Goal: Task Accomplishment & Management: Complete application form

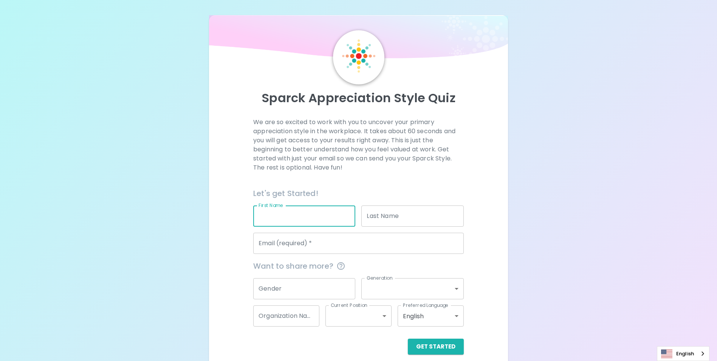
click at [301, 215] on input "First Name" at bounding box center [304, 215] width 102 height 21
type input "[PERSON_NAME]"
click at [407, 215] on input "Last Name" at bounding box center [413, 215] width 102 height 21
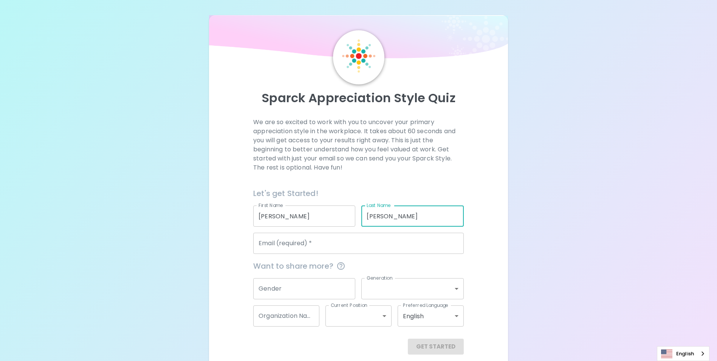
type input "[PERSON_NAME]"
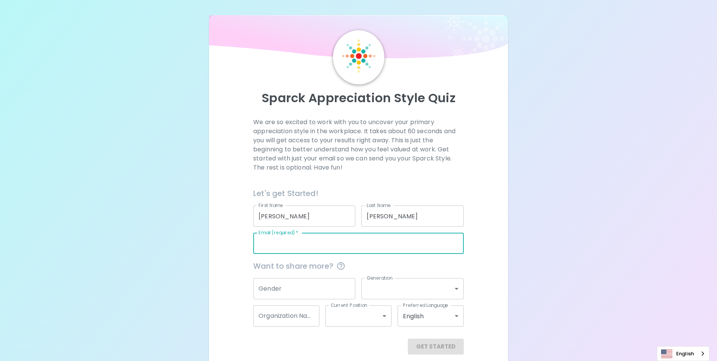
click at [343, 244] on input "Email (required)   *" at bounding box center [358, 243] width 211 height 21
type input "[EMAIL_ADDRESS][PERSON_NAME][DOMAIN_NAME]"
click at [325, 290] on input "Gender" at bounding box center [304, 288] width 102 height 21
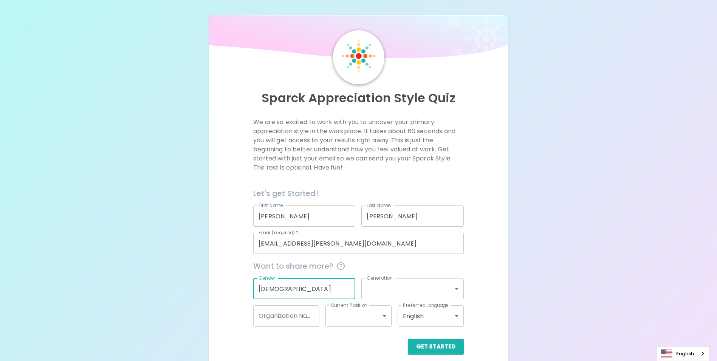
type input "[DEMOGRAPHIC_DATA]"
click at [456, 287] on body "Sparck Appreciation Style Quiz We are so excited to work with you to uncover yo…" at bounding box center [361, 184] width 723 height 369
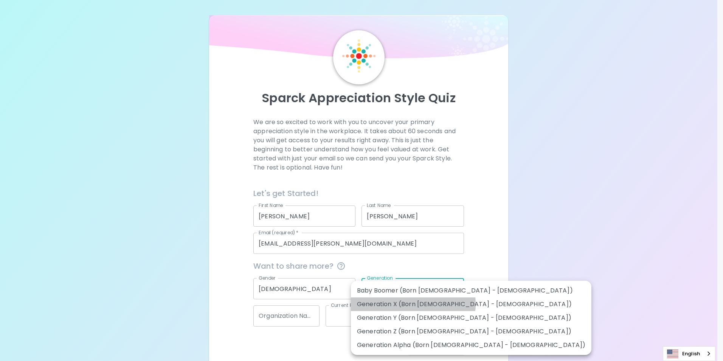
click at [413, 304] on li "Generation X (Born [DEMOGRAPHIC_DATA] - [DEMOGRAPHIC_DATA])" at bounding box center [471, 304] width 241 height 14
type input "generation_x"
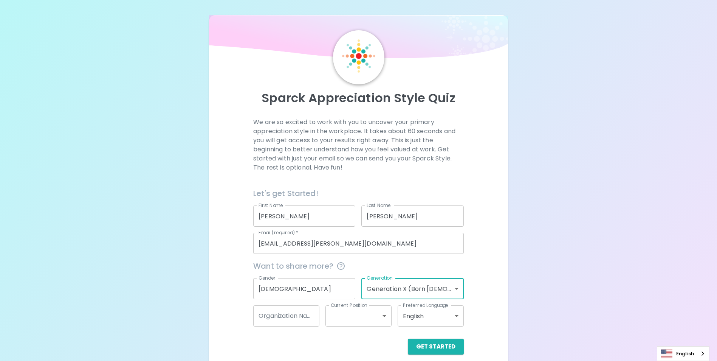
click at [295, 318] on input "Organization Name" at bounding box center [286, 315] width 66 height 21
type input "Seagate"
click at [384, 317] on body "Sparck Appreciation Style Quiz We are so excited to work with you to uncover yo…" at bounding box center [358, 184] width 717 height 369
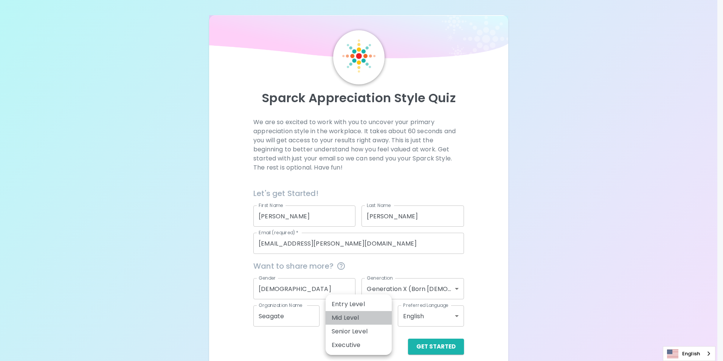
click at [350, 318] on li "Mid Level" at bounding box center [359, 318] width 66 height 14
type input "mid_level"
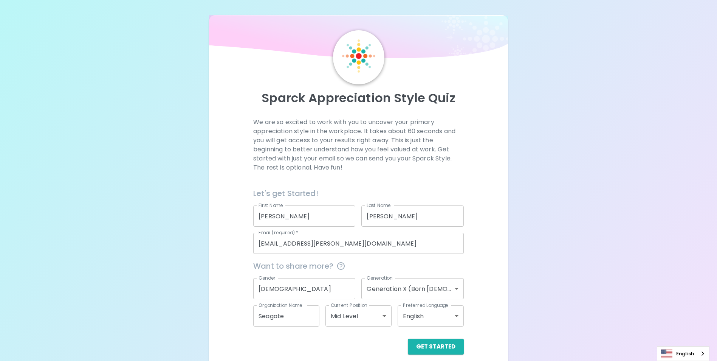
scroll to position [9, 0]
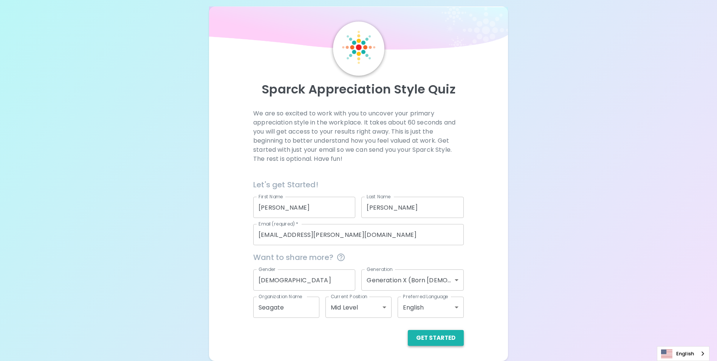
click at [435, 338] on button "Get Started" at bounding box center [436, 338] width 56 height 16
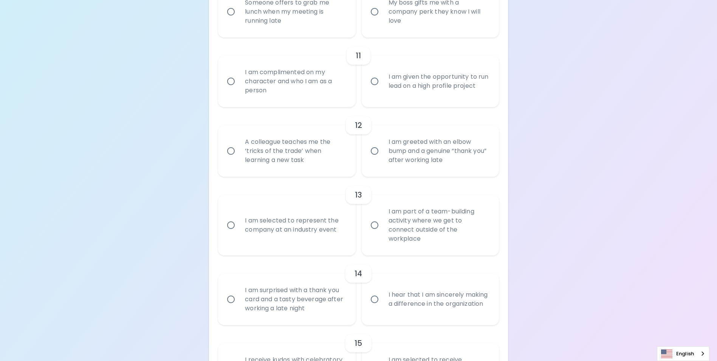
scroll to position [910, 0]
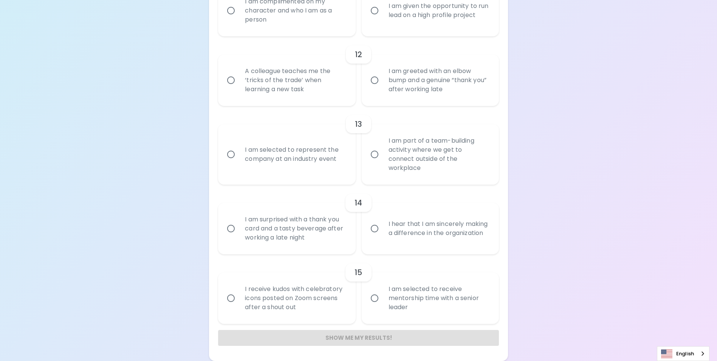
click at [357, 275] on h6 "15" at bounding box center [359, 272] width 8 height 12
click at [233, 298] on input "I receive kudos with celebratory icons posted on Zoom screens after a shout out" at bounding box center [231, 298] width 16 height 16
radio input "true"
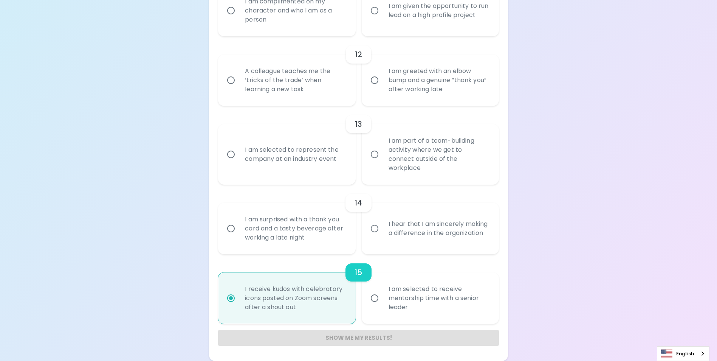
click at [368, 338] on div "Show me my results!" at bounding box center [358, 338] width 281 height 16
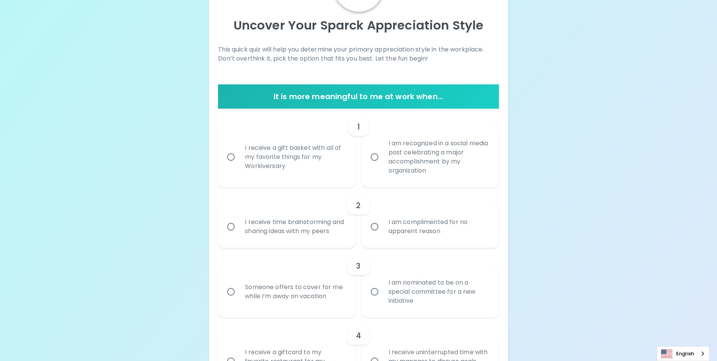
scroll to position [76, 0]
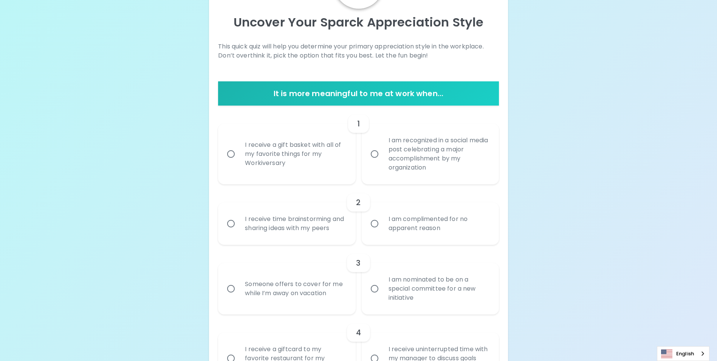
click at [228, 153] on input "I receive a gift basket with all of my favorite things for my Workiversary" at bounding box center [231, 154] width 16 height 16
radio input "true"
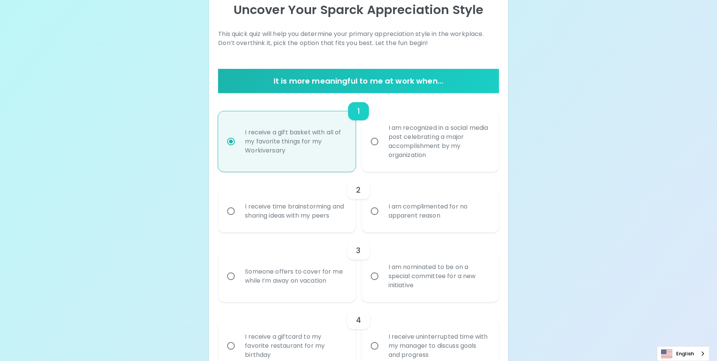
scroll to position [136, 0]
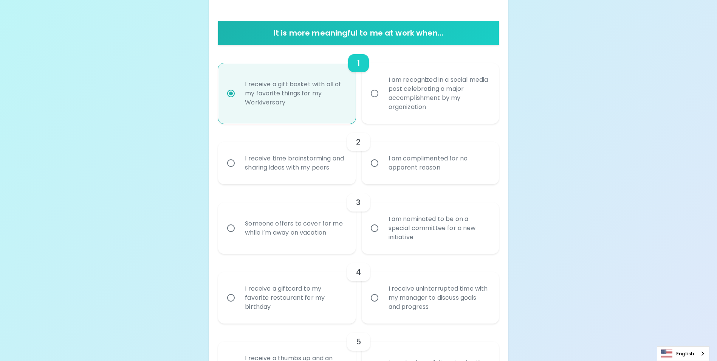
click at [234, 167] on input "I receive time brainstorming and sharing ideas with my peers" at bounding box center [231, 163] width 16 height 16
radio input "false"
radio input "true"
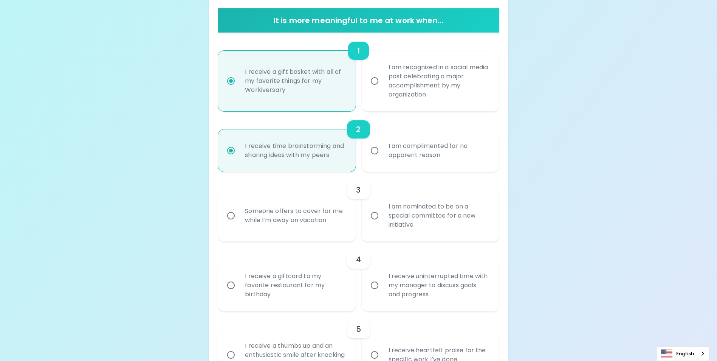
scroll to position [197, 0]
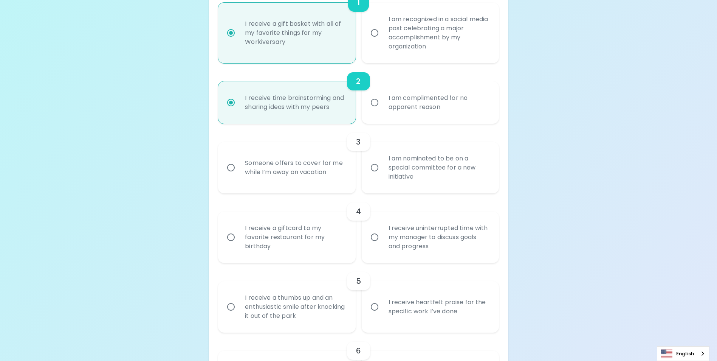
radio input "true"
click at [375, 175] on input "I am nominated to be on a special committee for a new initiative" at bounding box center [375, 168] width 16 height 16
radio input "false"
radio input "true"
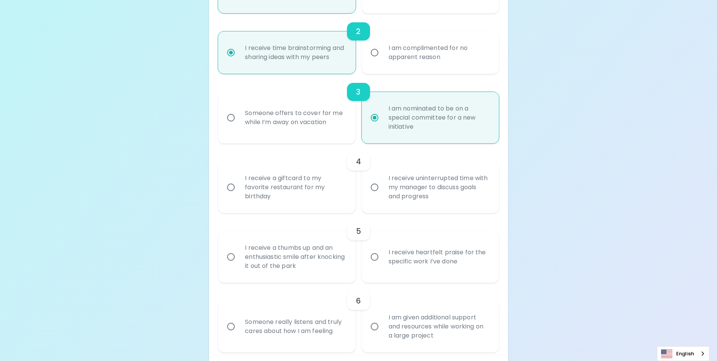
scroll to position [257, 0]
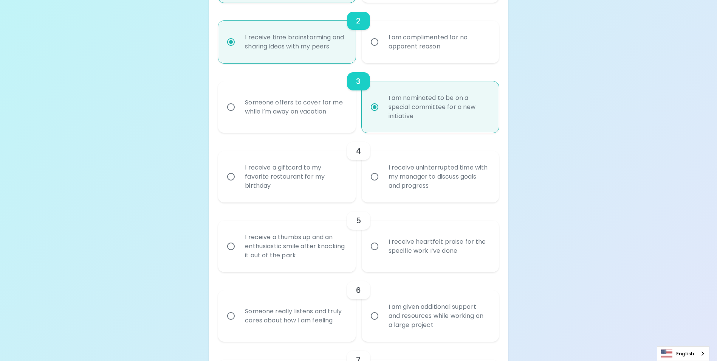
radio input "true"
drag, startPoint x: 232, startPoint y: 187, endPoint x: 244, endPoint y: 191, distance: 12.9
click at [233, 185] on input "I receive a giftcard to my favorite restaurant for my birthday" at bounding box center [231, 177] width 16 height 16
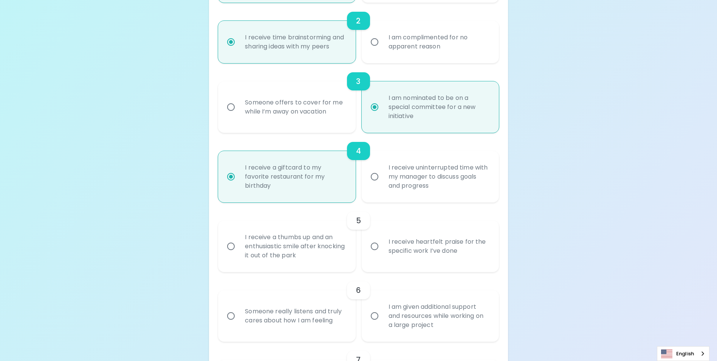
radio input "false"
radio input "true"
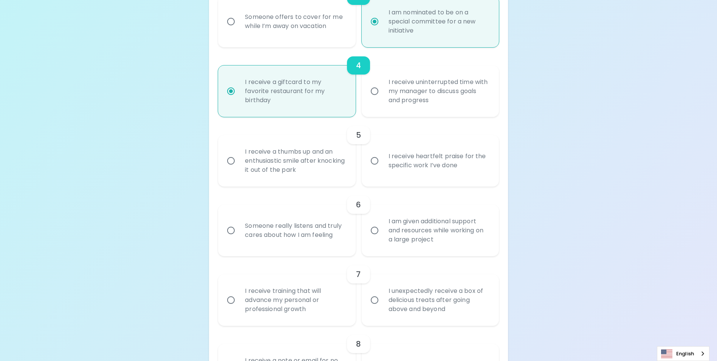
scroll to position [355, 0]
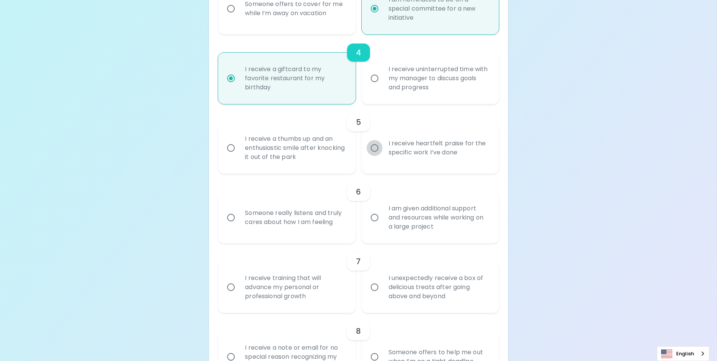
radio input "true"
click at [376, 156] on input "I receive heartfelt praise for the specific work I’ve done" at bounding box center [375, 148] width 16 height 16
radio input "true"
radio input "false"
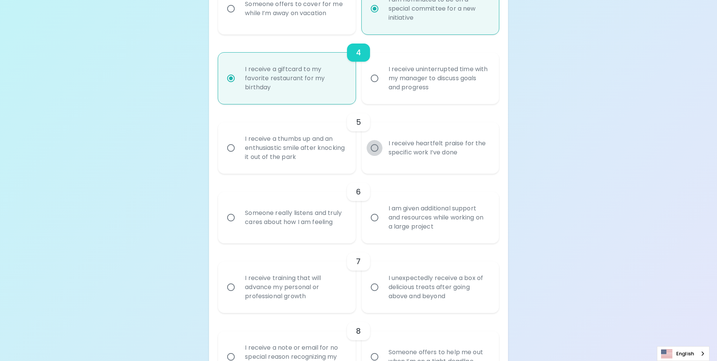
radio input "false"
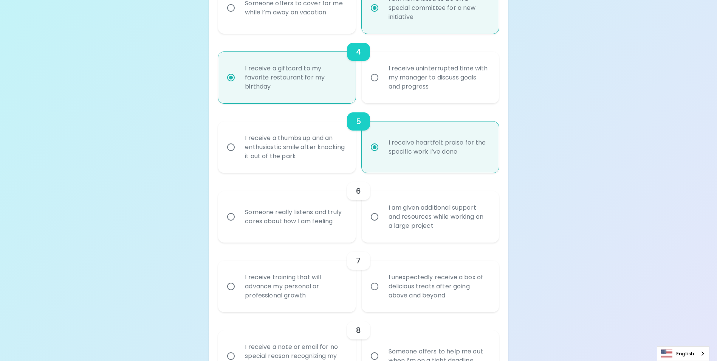
scroll to position [416, 0]
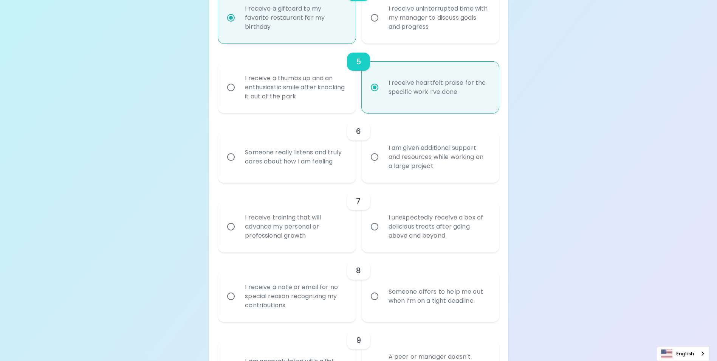
click at [231, 165] on input "Someone really listens and truly cares about how I am feeling" at bounding box center [231, 157] width 16 height 16
radio input "false"
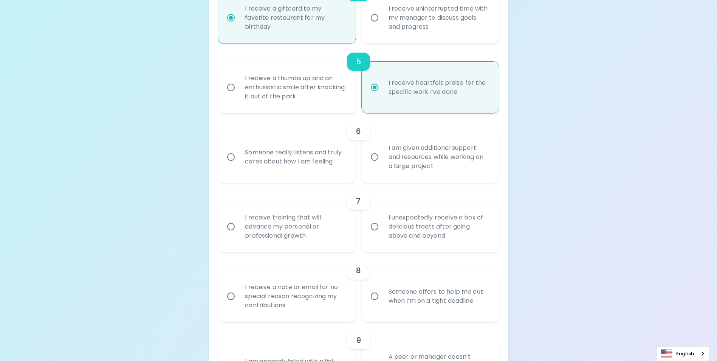
radio input "false"
radio input "true"
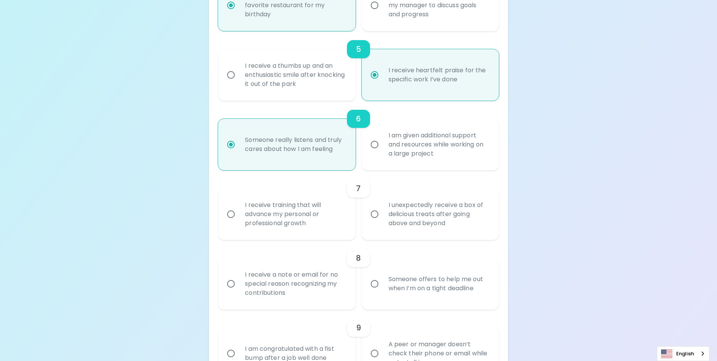
scroll to position [477, 0]
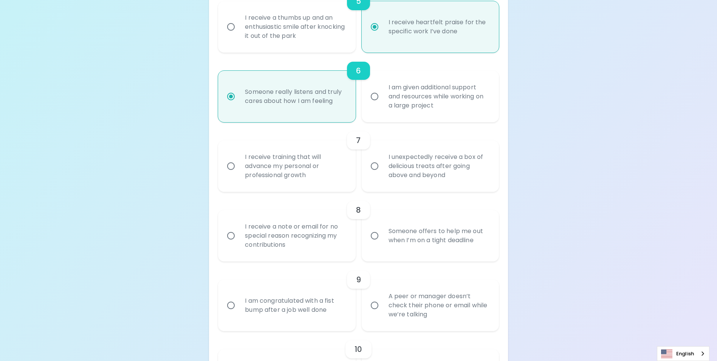
radio input "true"
click at [230, 174] on input "I receive training that will advance my personal or professional growth" at bounding box center [231, 166] width 16 height 16
radio input "false"
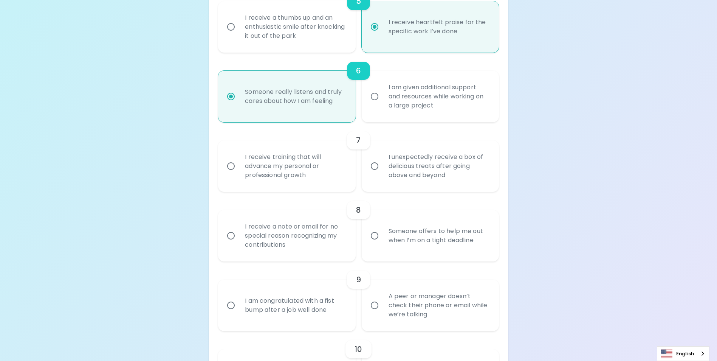
radio input "false"
radio input "true"
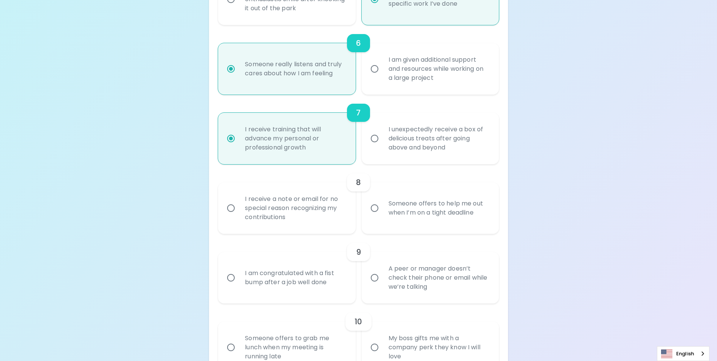
scroll to position [537, 0]
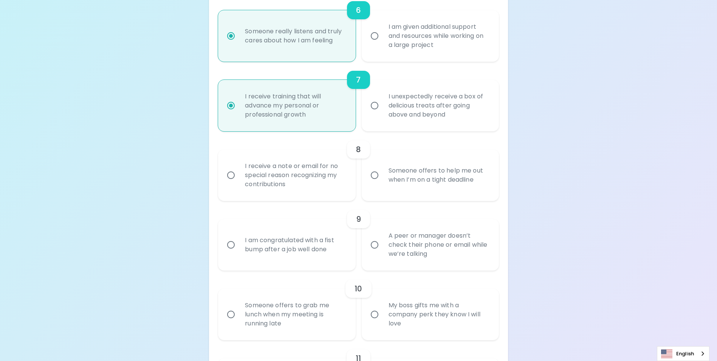
radio input "true"
click at [376, 183] on input "Someone offers to help me out when I’m on a tight deadline" at bounding box center [375, 175] width 16 height 16
radio input "false"
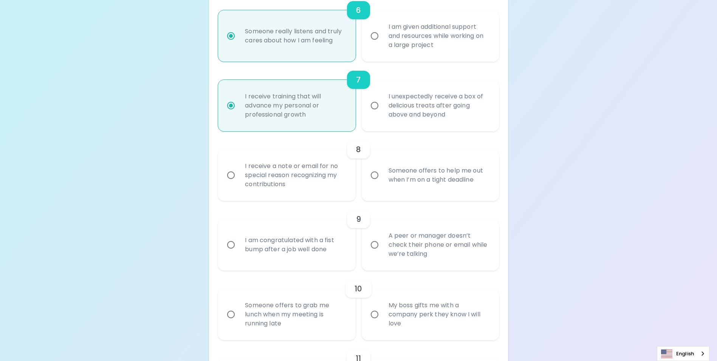
radio input "false"
radio input "true"
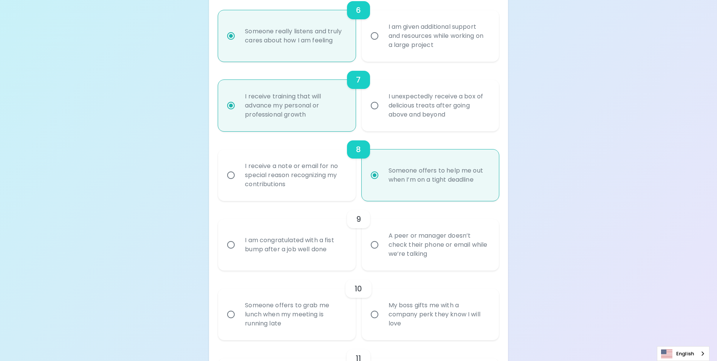
scroll to position [598, 0]
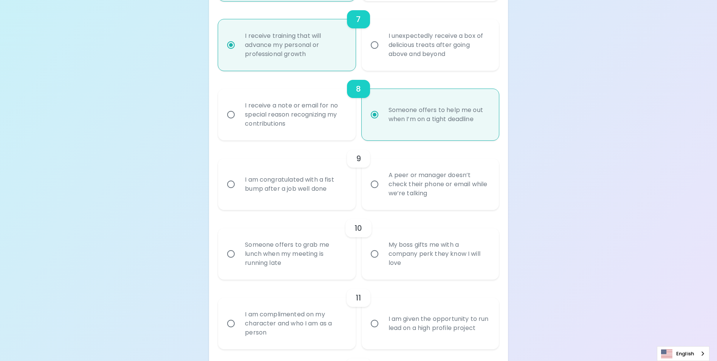
radio input "true"
drag, startPoint x: 231, startPoint y: 193, endPoint x: 234, endPoint y: 196, distance: 5.1
click at [231, 192] on input "I am congratulated with a fist bump after a job well done" at bounding box center [231, 184] width 16 height 16
radio input "true"
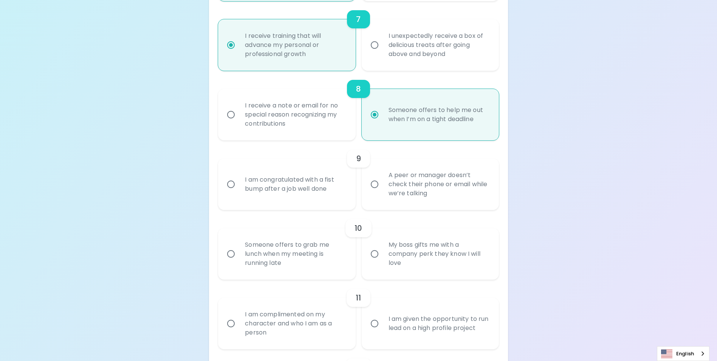
radio input "false"
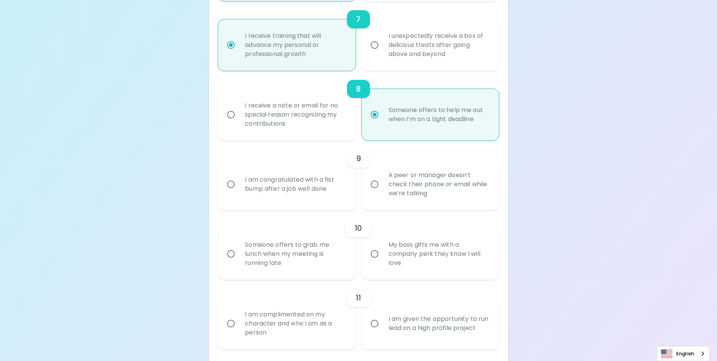
radio input "false"
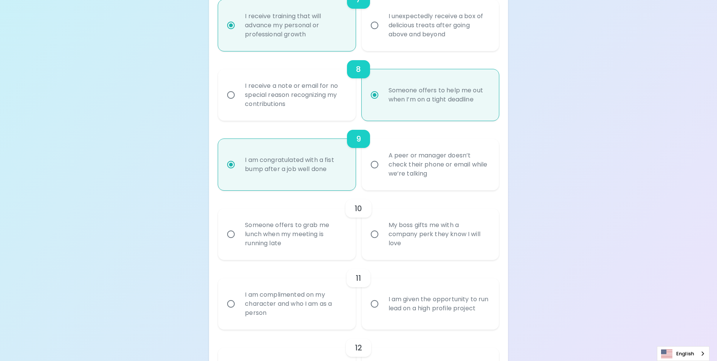
scroll to position [658, 0]
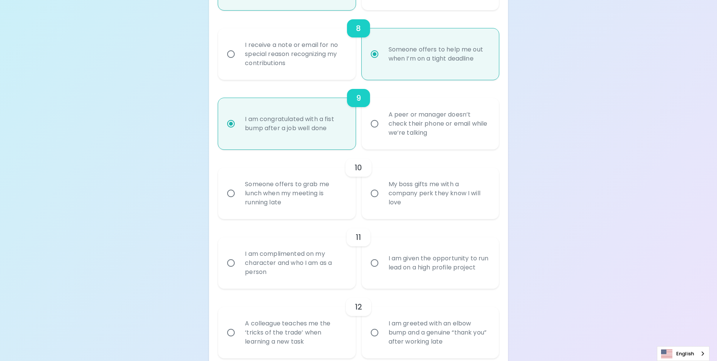
click at [229, 201] on input "Someone offers to grab me lunch when my meeting is running late" at bounding box center [231, 193] width 16 height 16
radio input "false"
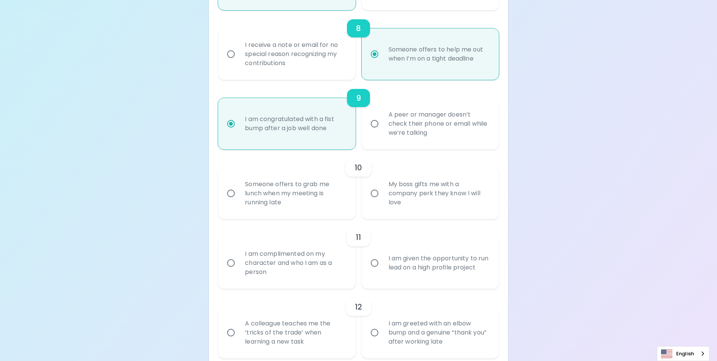
radio input "false"
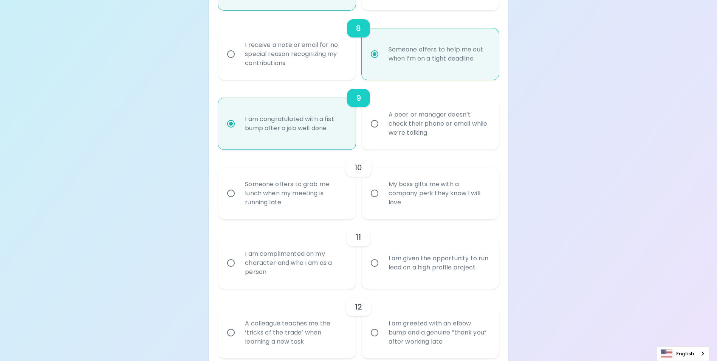
radio input "true"
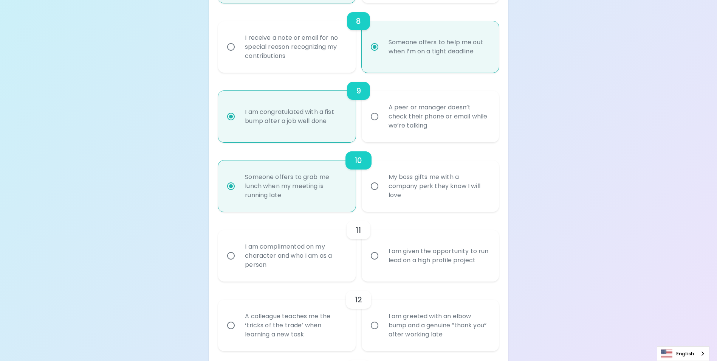
scroll to position [719, 0]
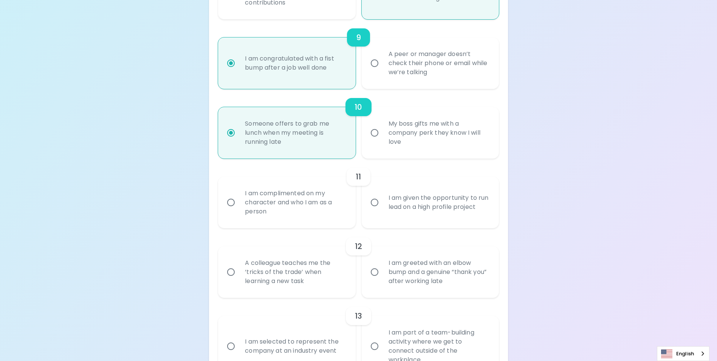
radio input "true"
click at [376, 210] on input "I am given the opportunity to run lead on a high profile project" at bounding box center [375, 202] width 16 height 16
radio input "false"
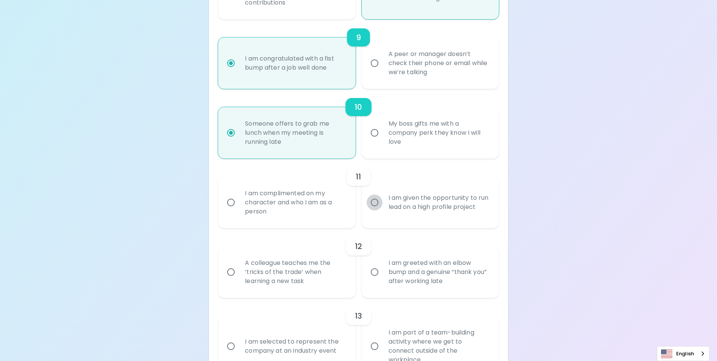
radio input "false"
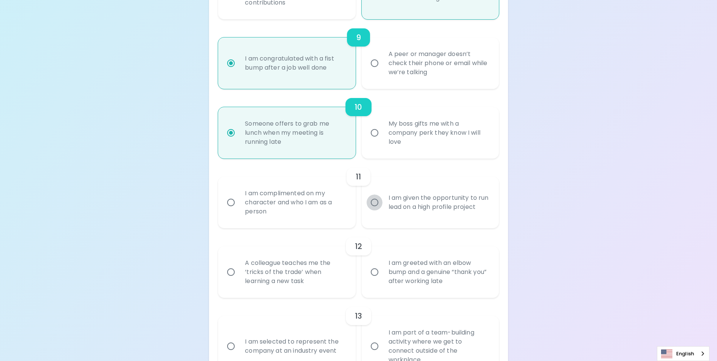
radio input "false"
radio input "true"
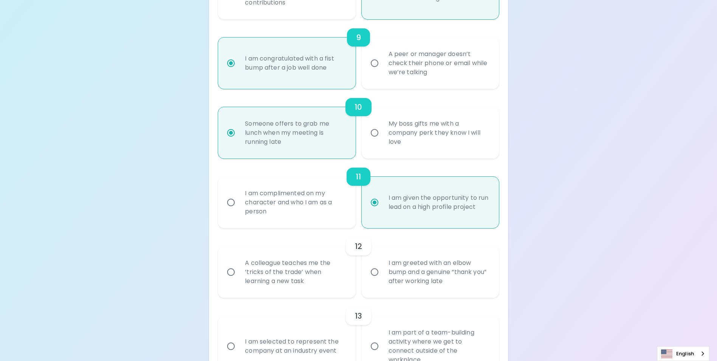
scroll to position [779, 0]
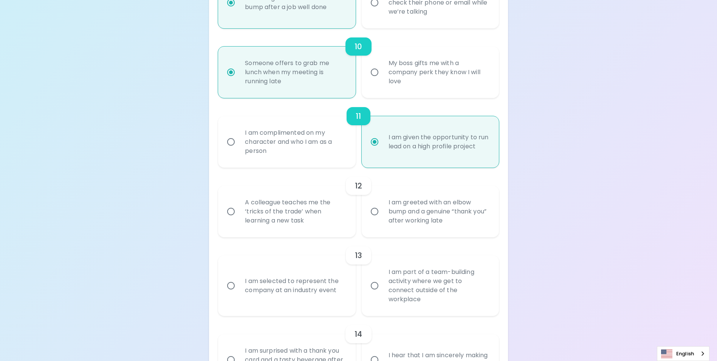
radio input "true"
click at [231, 219] on input "A colleague teaches me the ‘tricks of the trade’ when learning a new task" at bounding box center [231, 211] width 16 height 16
radio input "true"
radio input "false"
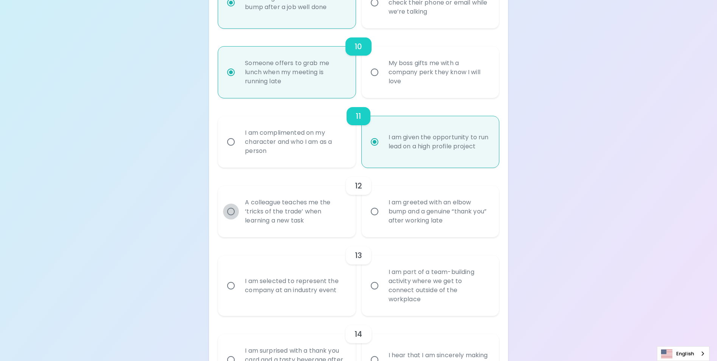
radio input "false"
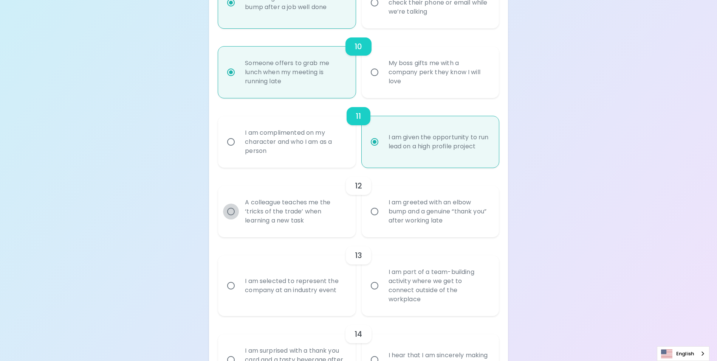
radio input "false"
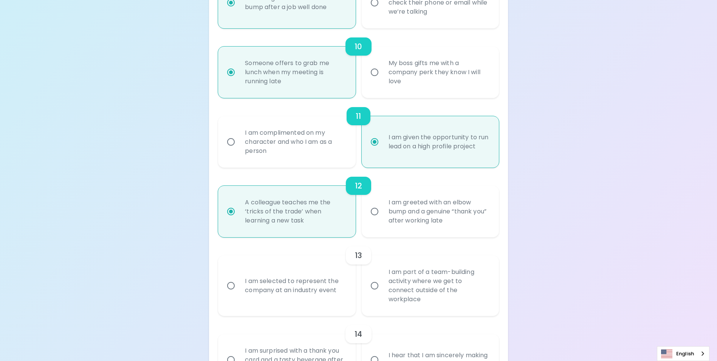
scroll to position [840, 0]
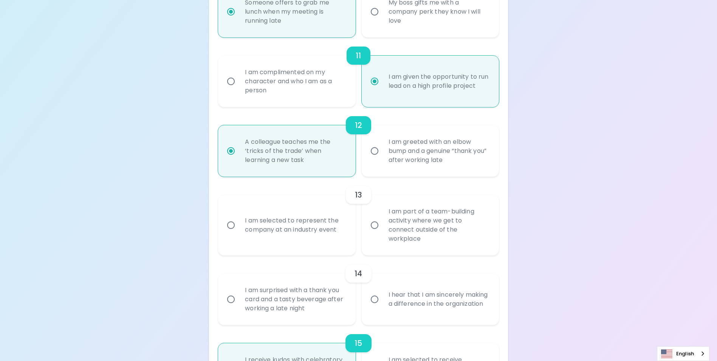
click at [374, 230] on input "I am part of a team-building activity where we get to connect outside of the wo…" at bounding box center [375, 225] width 16 height 16
radio input "false"
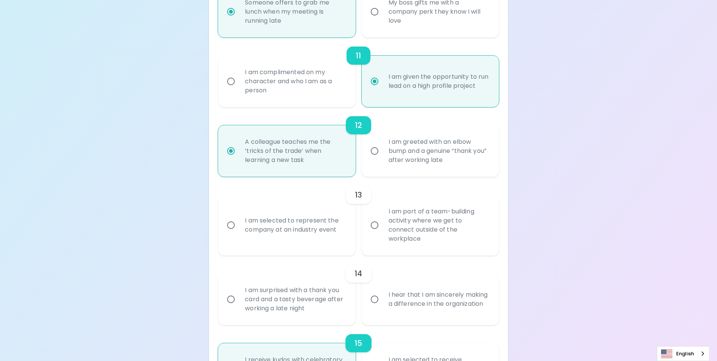
radio input "false"
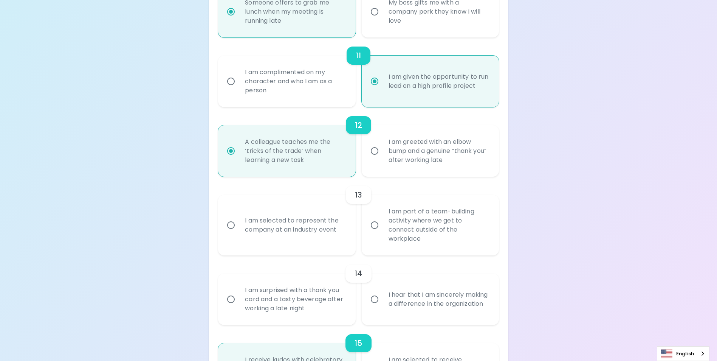
radio input "false"
radio input "true"
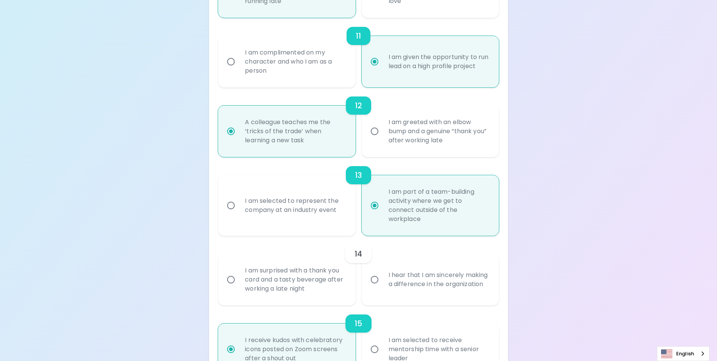
scroll to position [900, 0]
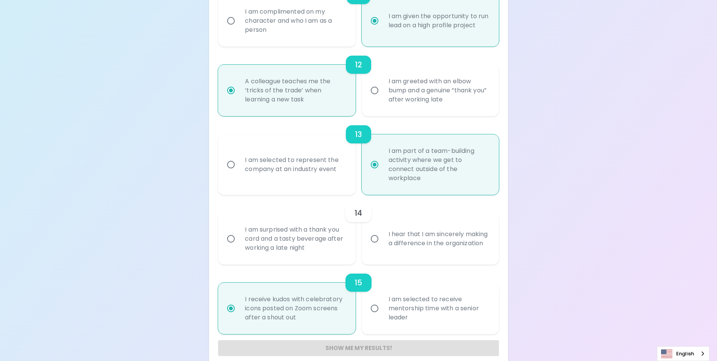
radio input "true"
click at [233, 239] on input "I am surprised with a thank you card and a tasty beverage after working a late …" at bounding box center [231, 239] width 16 height 16
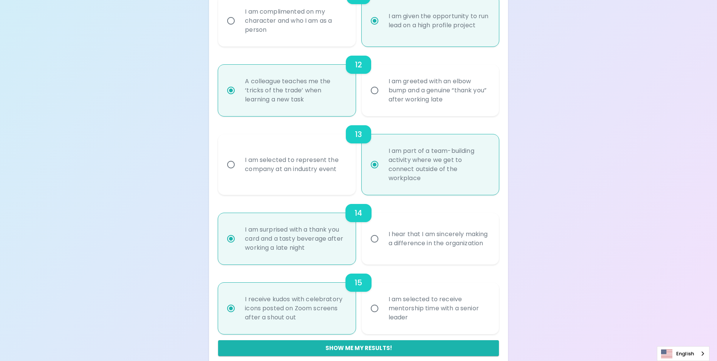
radio input "false"
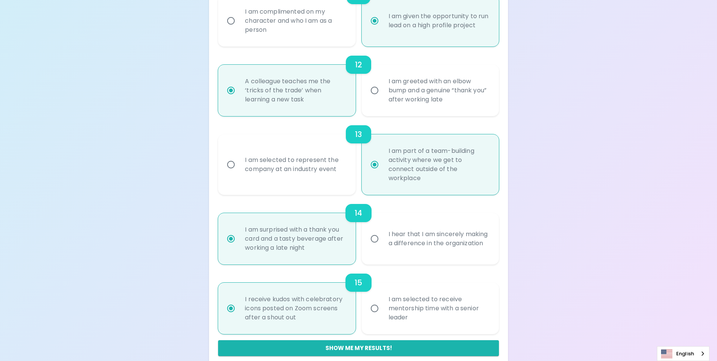
radio input "false"
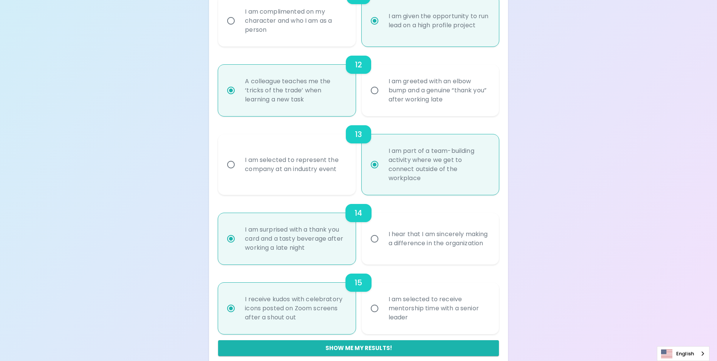
radio input "false"
radio input "true"
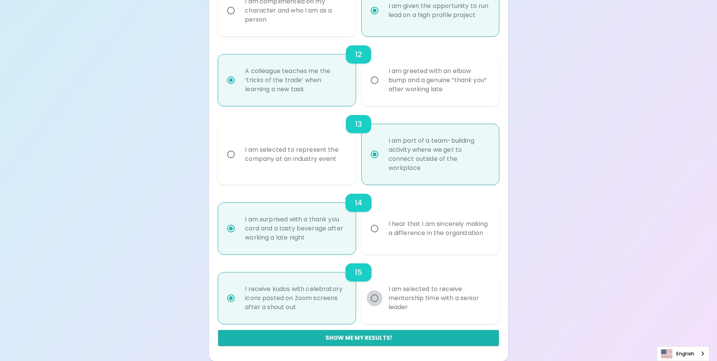
radio input "false"
click at [378, 296] on input "I am selected to receive mentorship time with a senior leader" at bounding box center [375, 298] width 16 height 16
drag, startPoint x: 378, startPoint y: 296, endPoint x: 376, endPoint y: 302, distance: 6.1
click at [378, 296] on input "I am selected to receive mentorship time with a senior leader" at bounding box center [375, 298] width 16 height 16
radio input "true"
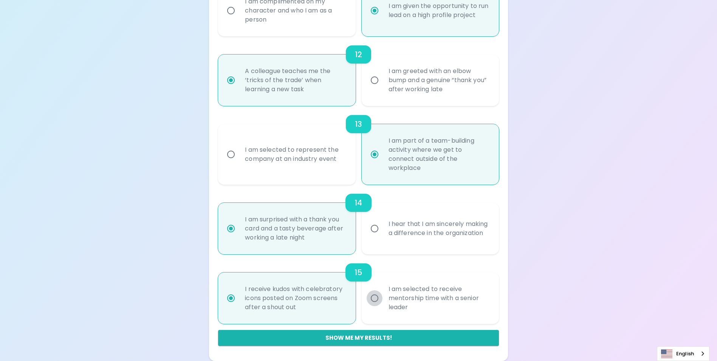
radio input "false"
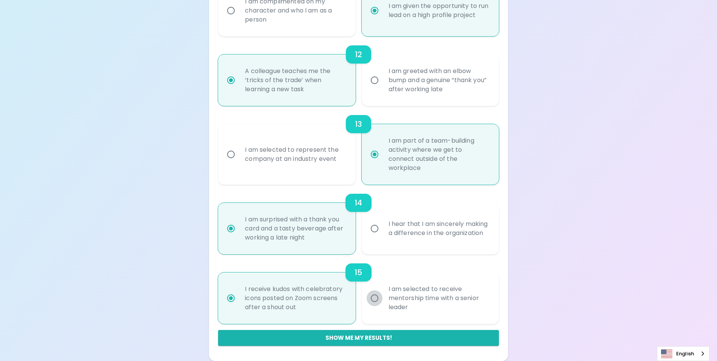
radio input "false"
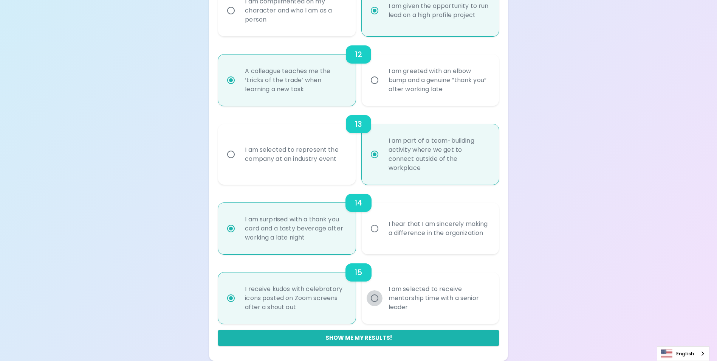
radio input "false"
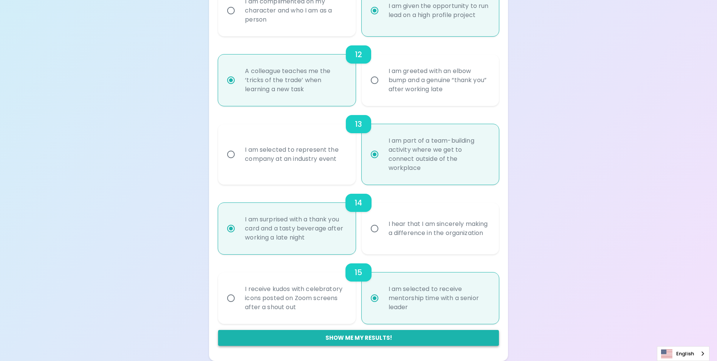
click at [354, 337] on button "Show me my results!" at bounding box center [358, 338] width 281 height 16
click at [354, 337] on div "Show me my results!" at bounding box center [358, 338] width 281 height 16
radio input "false"
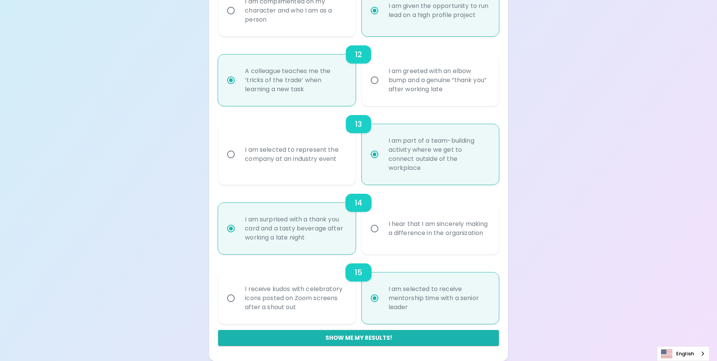
radio input "false"
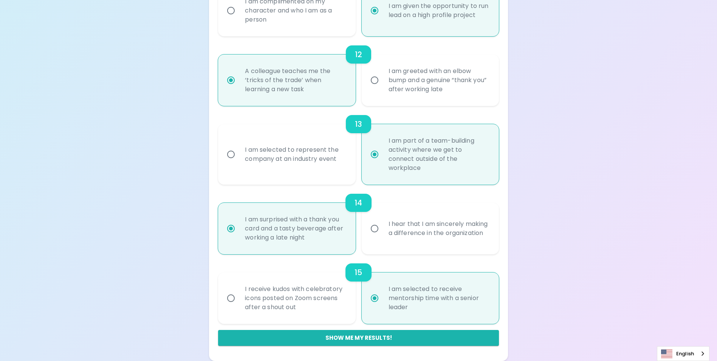
radio input "false"
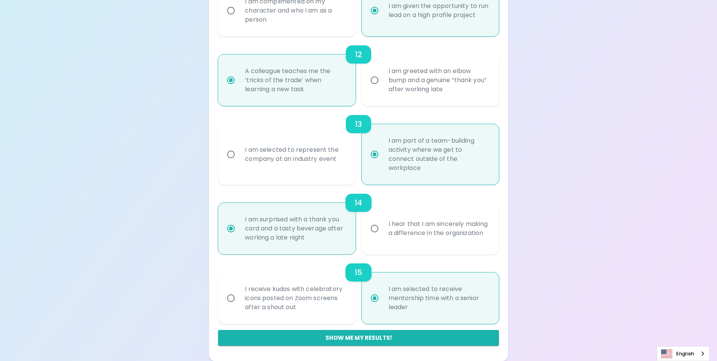
radio input "false"
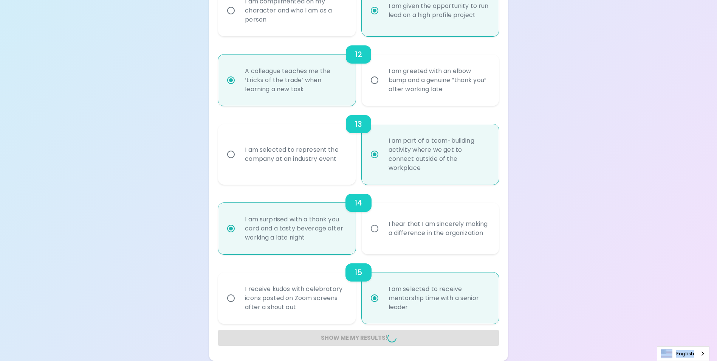
radio input "false"
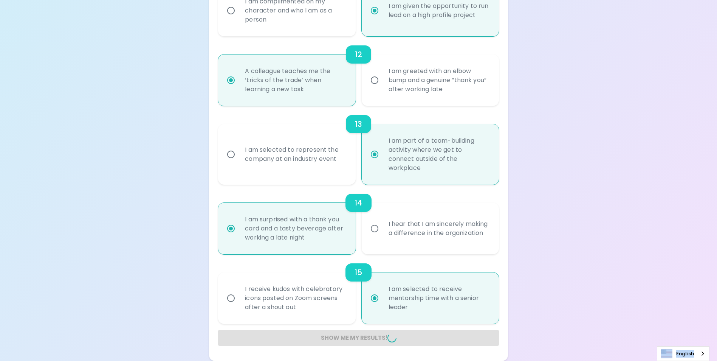
radio input "false"
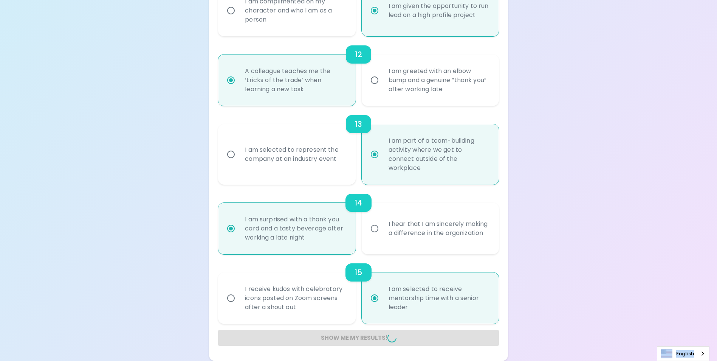
radio input "false"
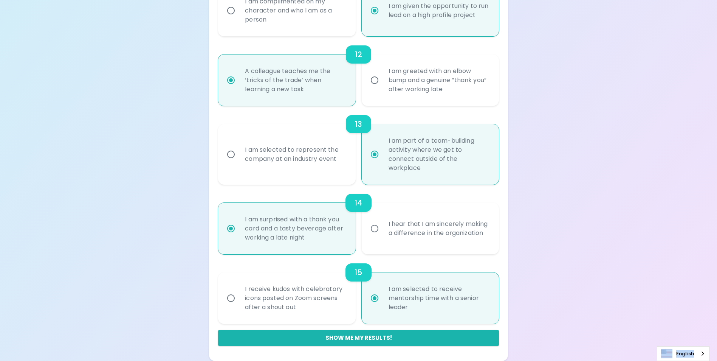
scroll to position [126, 0]
